Goal: Task Accomplishment & Management: Complete application form

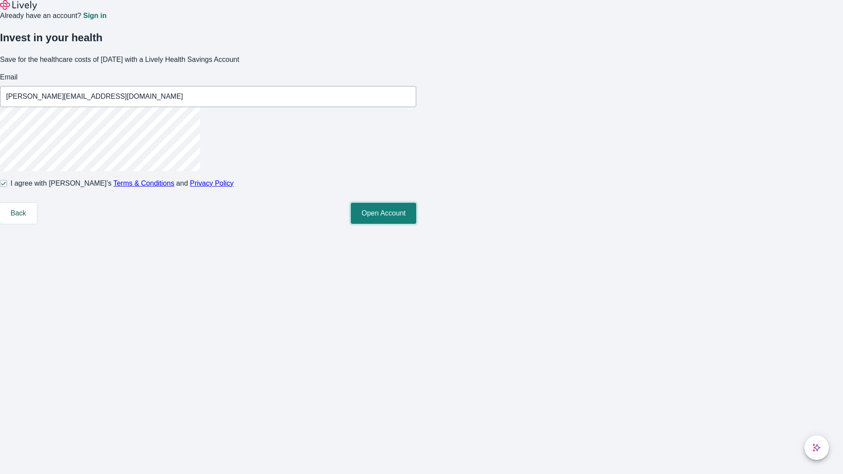
click at [416, 224] on button "Open Account" at bounding box center [383, 213] width 65 height 21
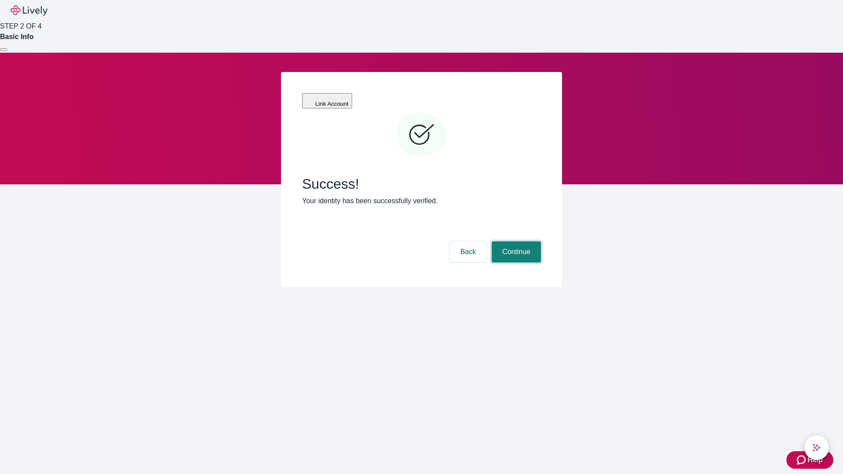
click at [515, 241] on button "Continue" at bounding box center [515, 251] width 49 height 21
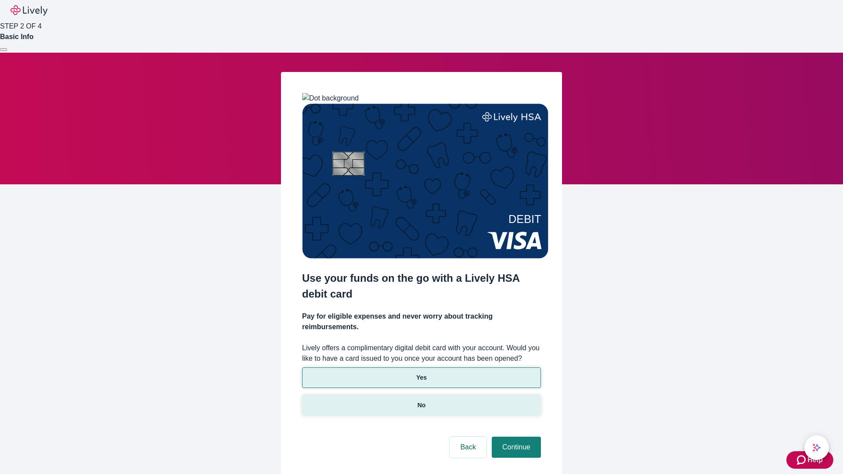
click at [421, 401] on p "No" at bounding box center [421, 405] width 8 height 9
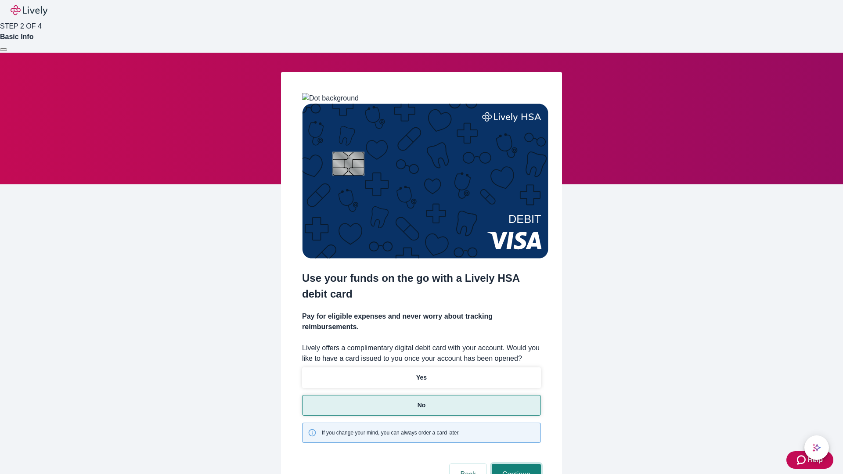
click at [515, 464] on button "Continue" at bounding box center [515, 474] width 49 height 21
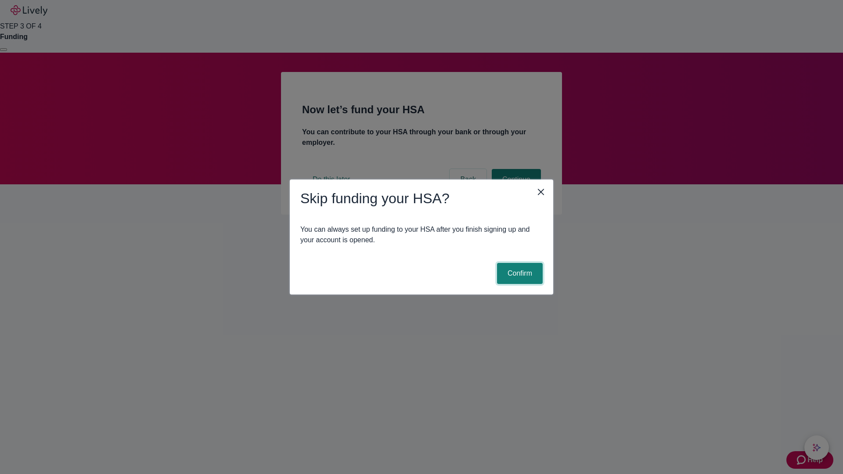
click at [518, 273] on button "Confirm" at bounding box center [520, 273] width 46 height 21
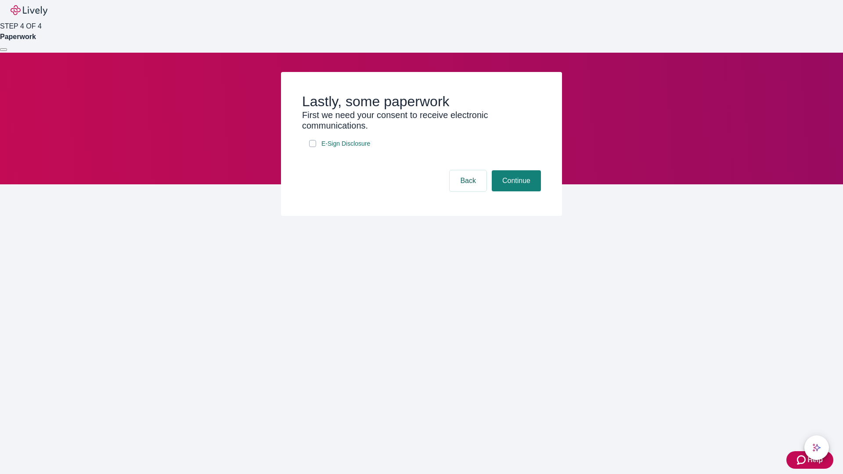
click at [312, 147] on input "E-Sign Disclosure" at bounding box center [312, 143] width 7 height 7
checkbox input "true"
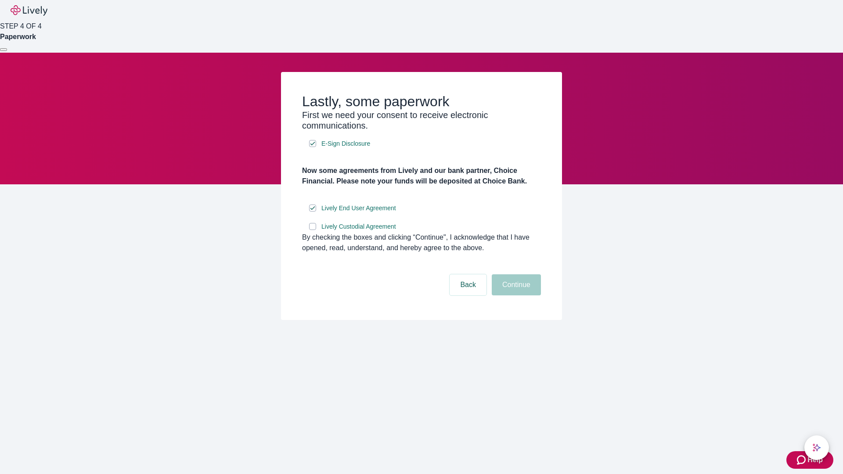
click at [312, 230] on input "Lively Custodial Agreement" at bounding box center [312, 226] width 7 height 7
checkbox input "true"
click at [515, 295] on button "Continue" at bounding box center [515, 284] width 49 height 21
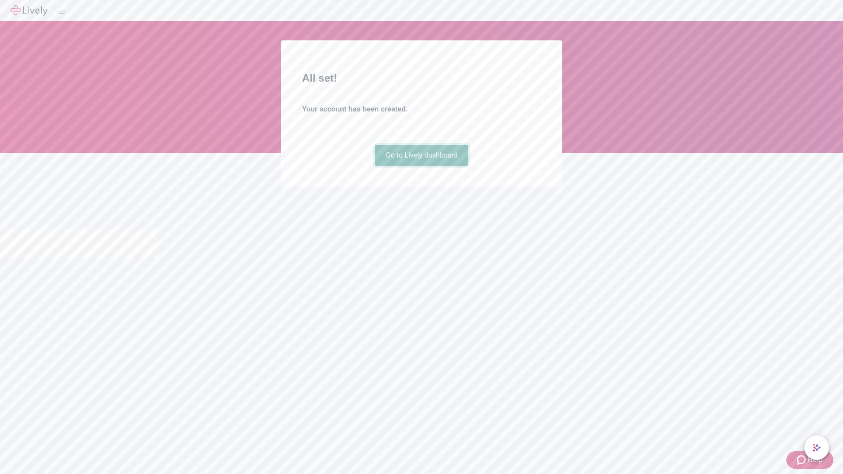
click at [421, 166] on link "Go to Lively dashboard" at bounding box center [421, 155] width 93 height 21
